Goal: Find specific page/section: Find specific page/section

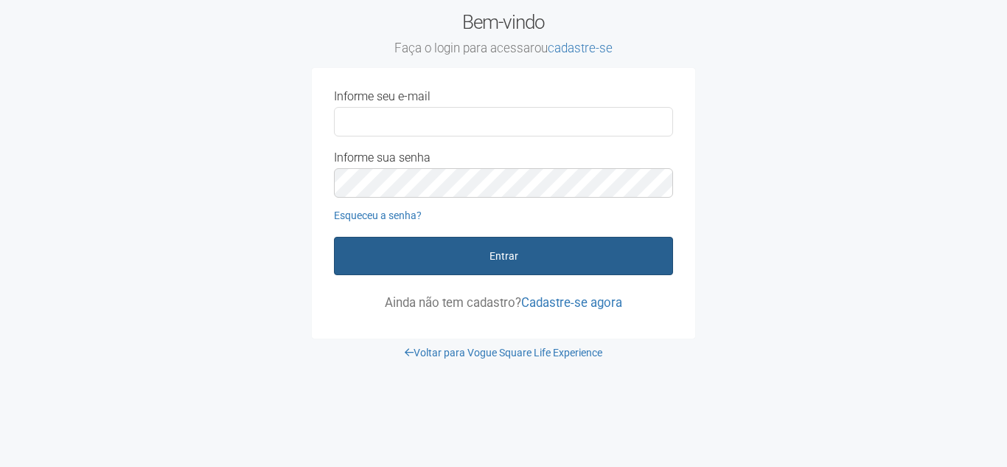
type input "**********"
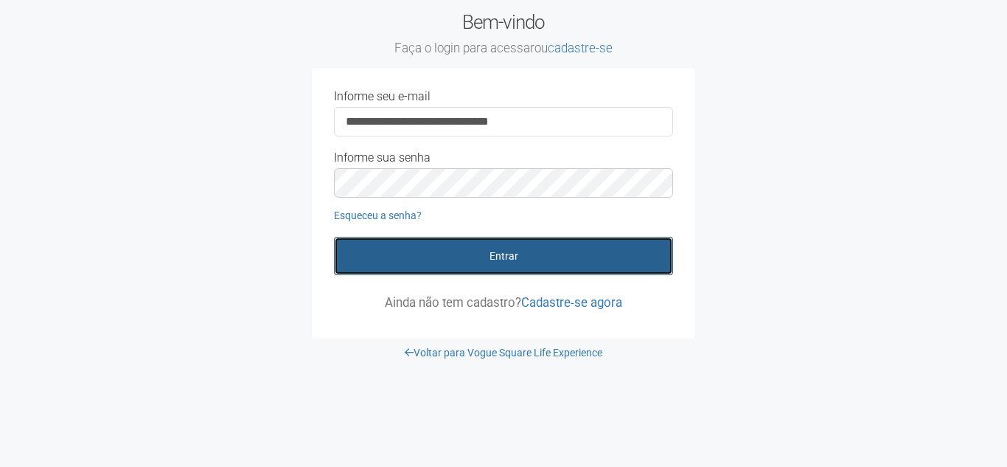
click at [488, 248] on button "Entrar" at bounding box center [503, 256] width 339 height 38
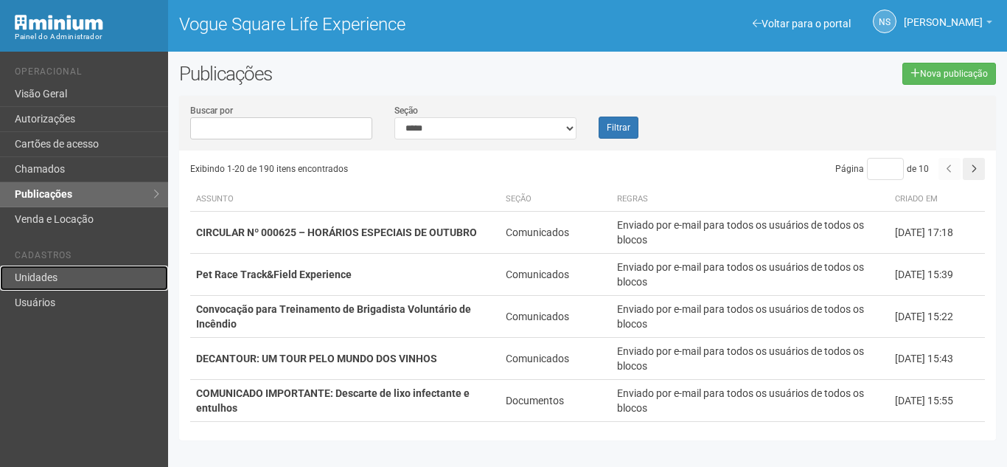
click at [69, 283] on link "Unidades" at bounding box center [84, 277] width 168 height 25
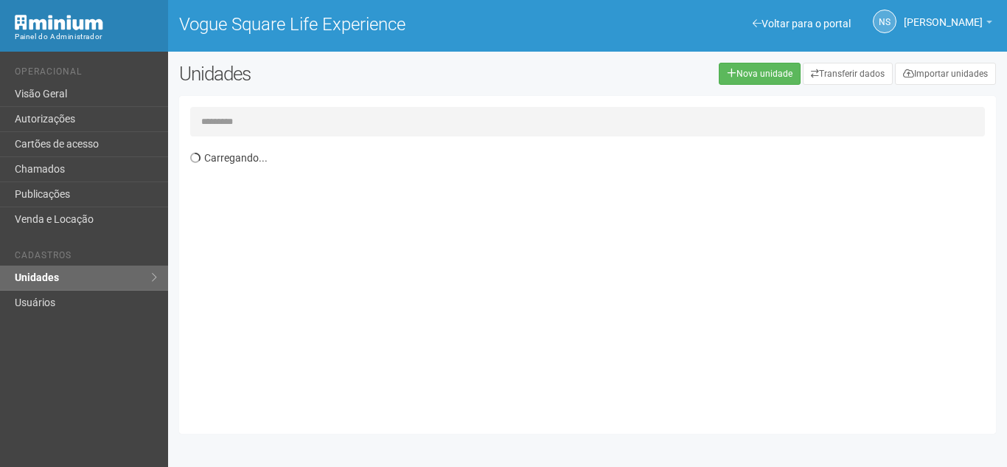
click at [317, 127] on input "text" at bounding box center [587, 121] width 795 height 29
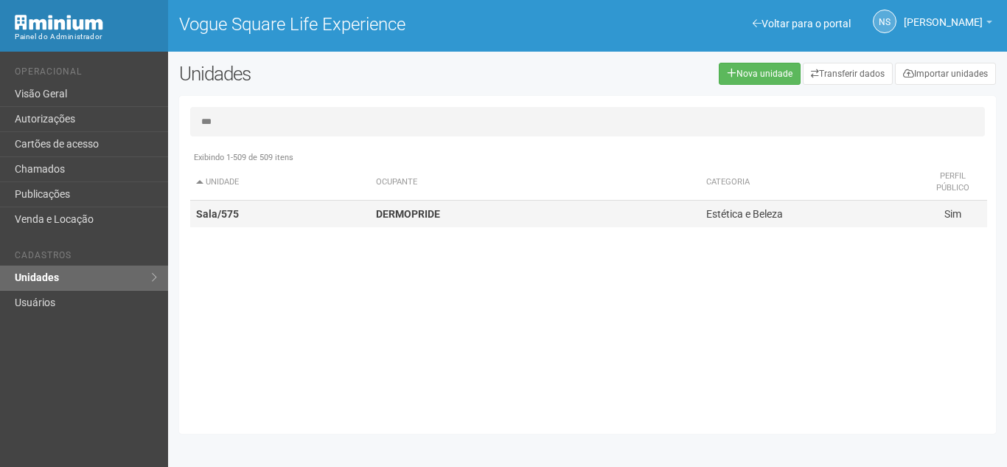
click at [429, 214] on strong "DERMOPRIDE" at bounding box center [408, 214] width 64 height 12
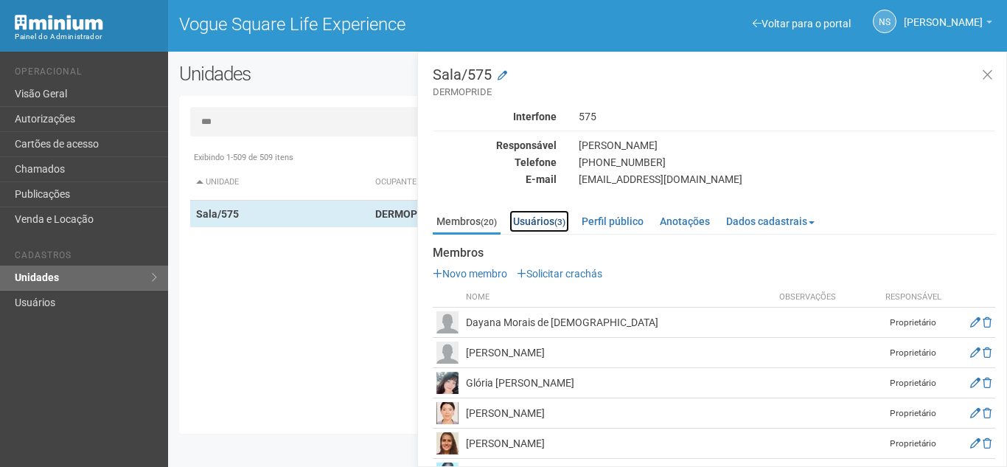
click at [551, 222] on link "Usuários (3)" at bounding box center [539, 221] width 60 height 22
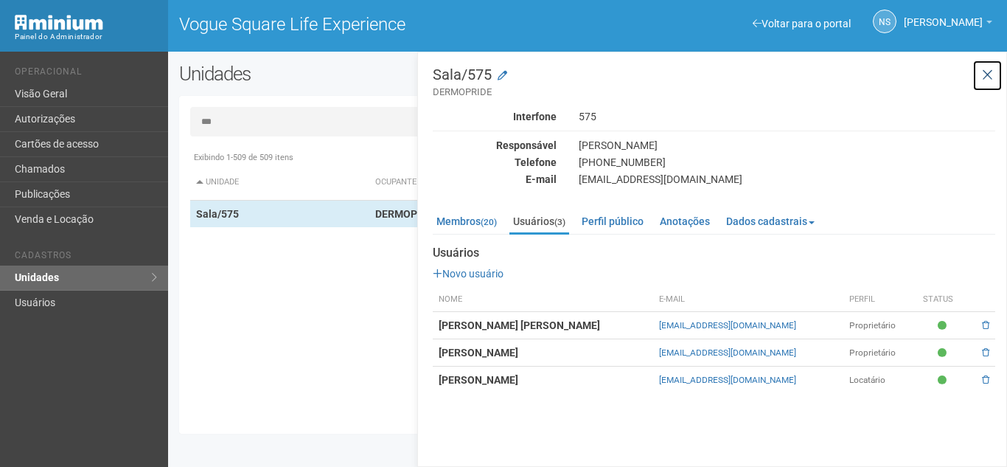
click at [989, 75] on icon at bounding box center [987, 75] width 11 height 15
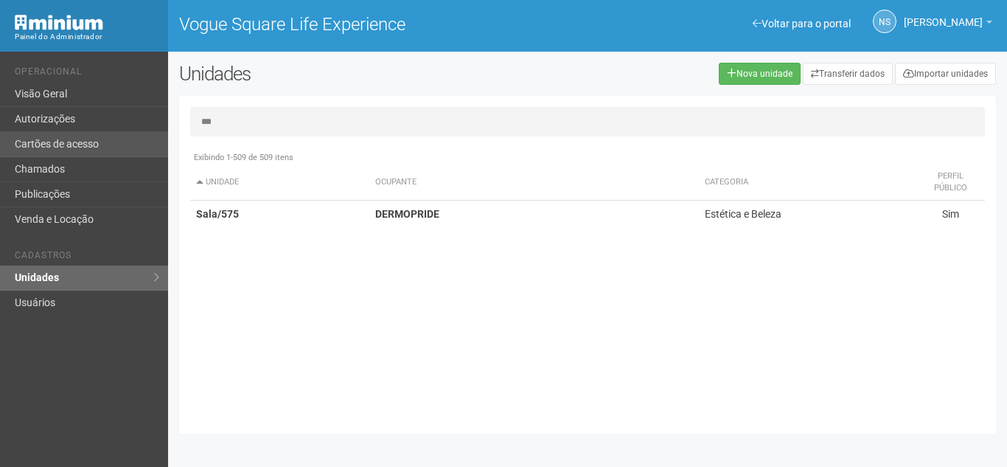
drag, startPoint x: 313, startPoint y: 126, endPoint x: 159, endPoint y: 133, distance: 154.2
click at [159, 133] on div "Voltar para o portal Operacional Visão Geral Autorizações Cartões de acesso Cha…" at bounding box center [503, 259] width 1007 height 415
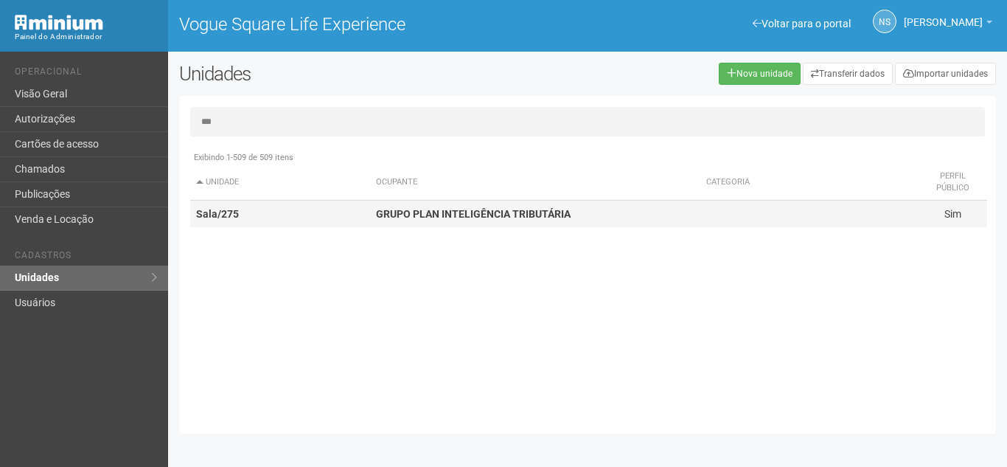
type input "***"
click at [380, 215] on strong "GRUPO PLAN INTELIGÊNCIA TRIBUTÁRIA" at bounding box center [473, 214] width 195 height 12
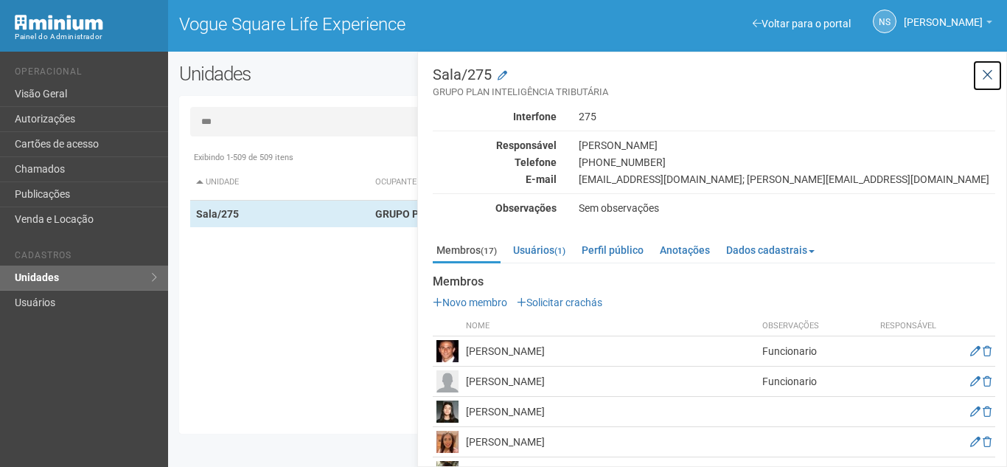
click at [983, 65] on button at bounding box center [987, 76] width 30 height 32
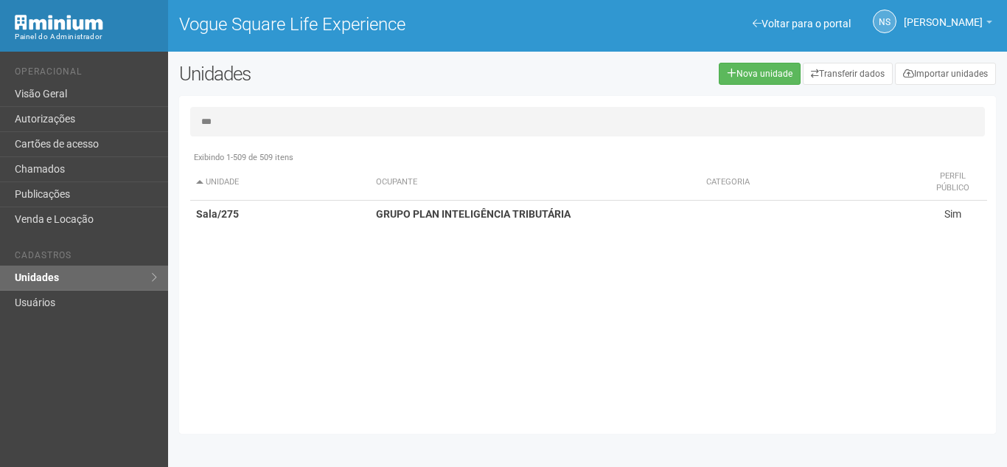
click at [605, 310] on div "Exibindo 1-509 de 509 itens Unidade Ocupante Categoria Perfil público Loja/101 …" at bounding box center [593, 283] width 806 height 279
